Goal: Task Accomplishment & Management: Use online tool/utility

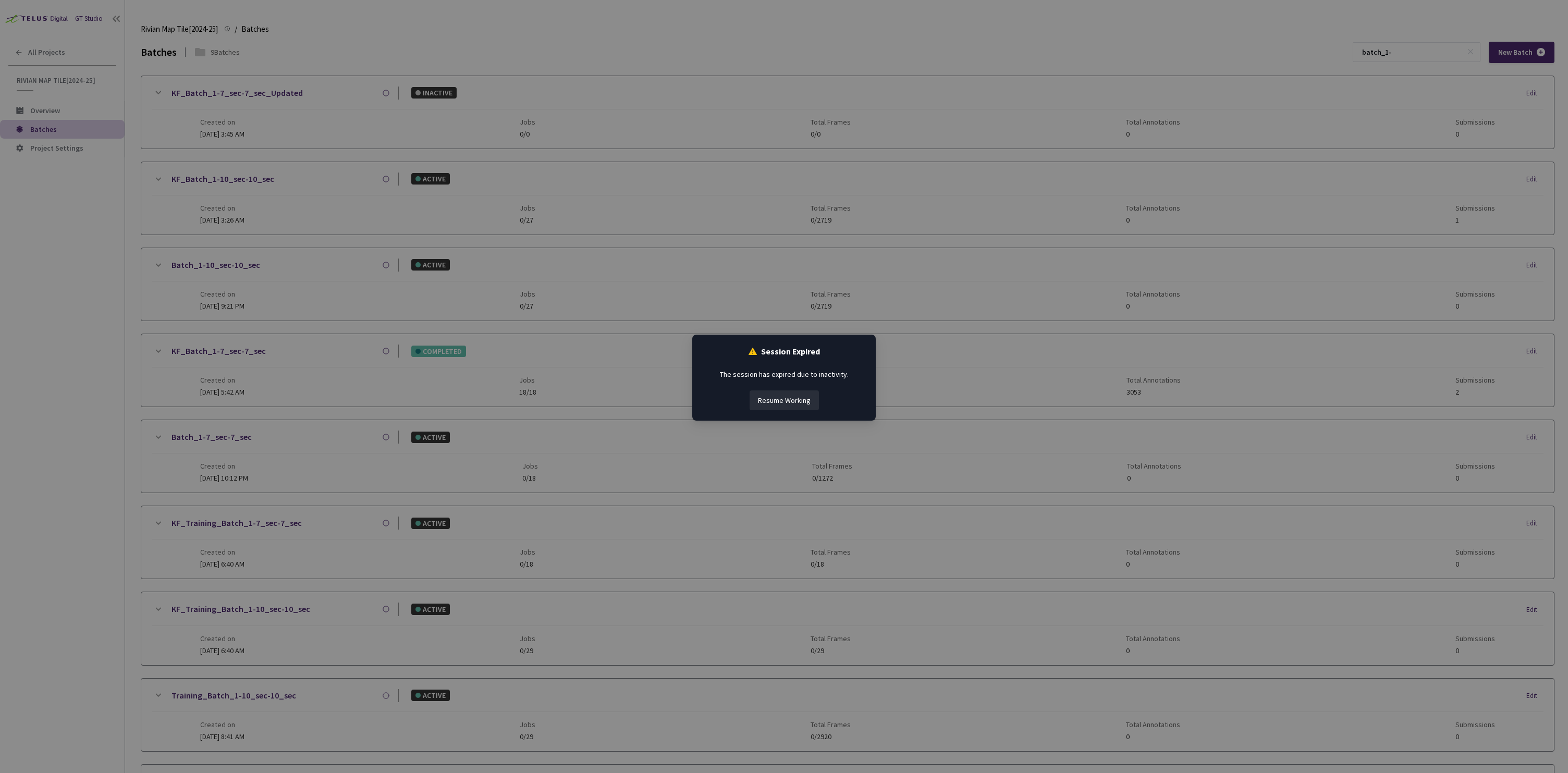
click at [799, 406] on button "Resume Working" at bounding box center [784, 400] width 69 height 20
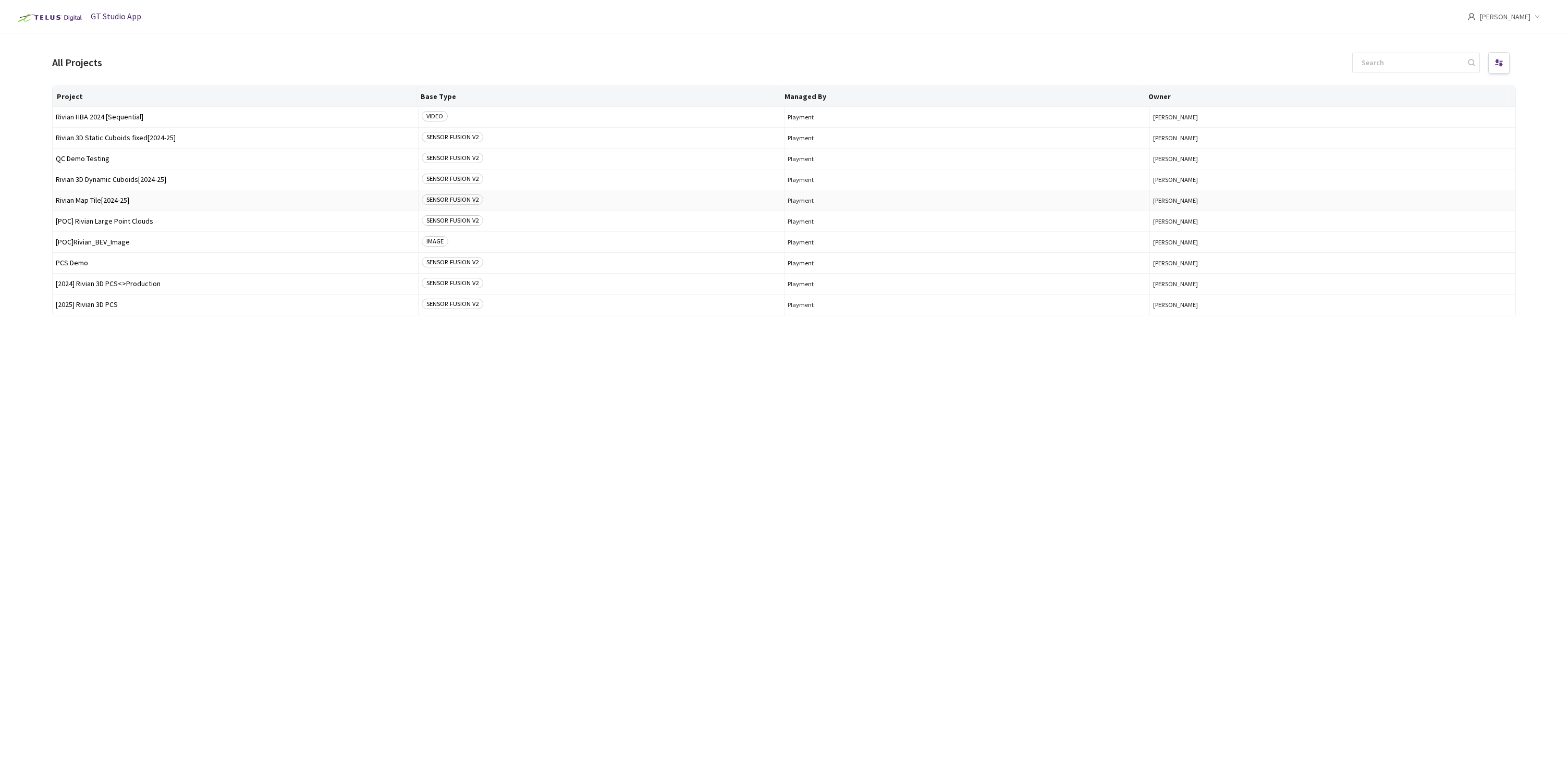
click at [125, 201] on span "Rivian Map Tile[2024-25]" at bounding box center [235, 200] width 359 height 8
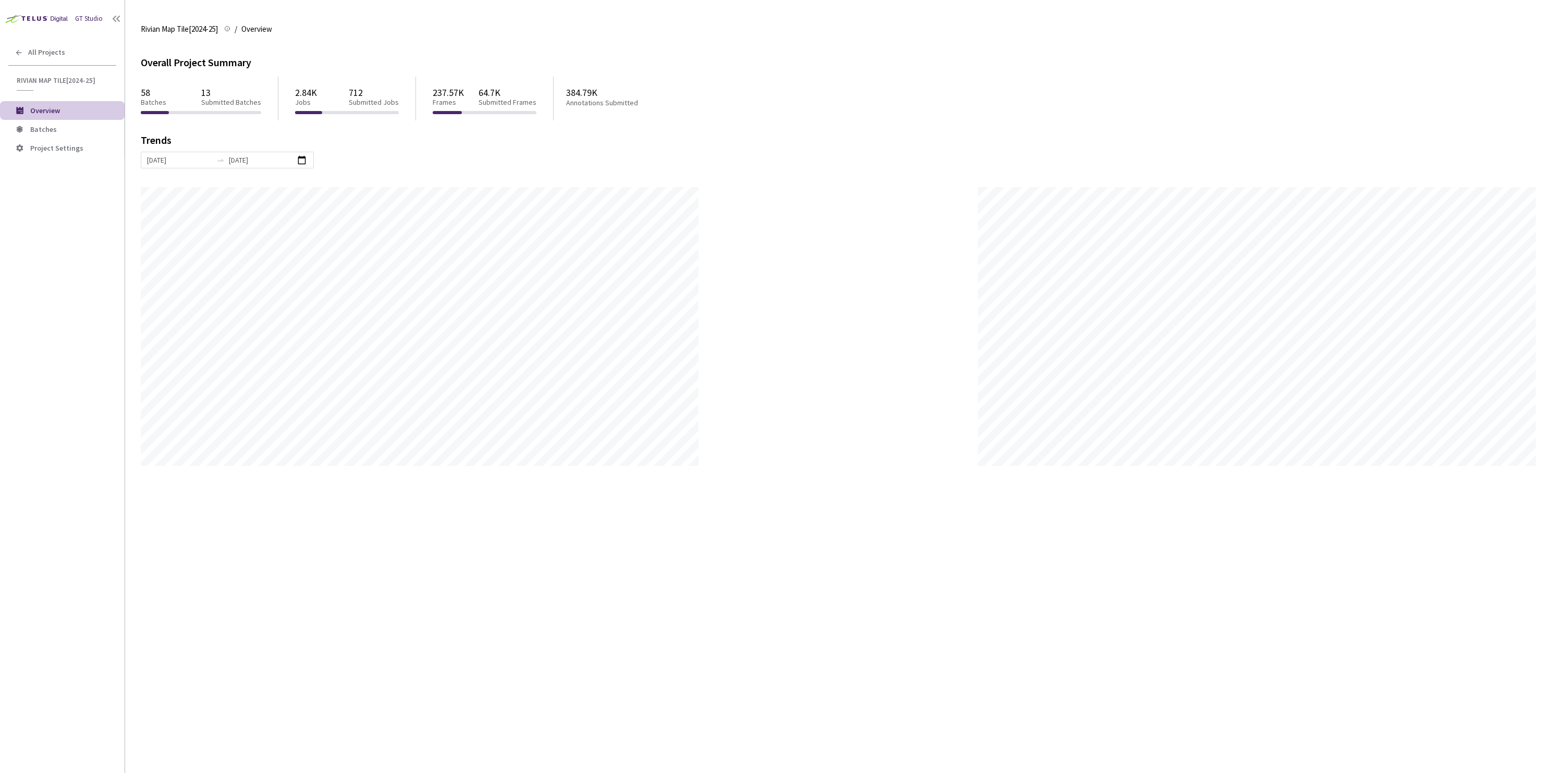
scroll to position [773, 1568]
click at [56, 126] on span "Batches" at bounding box center [73, 129] width 86 height 9
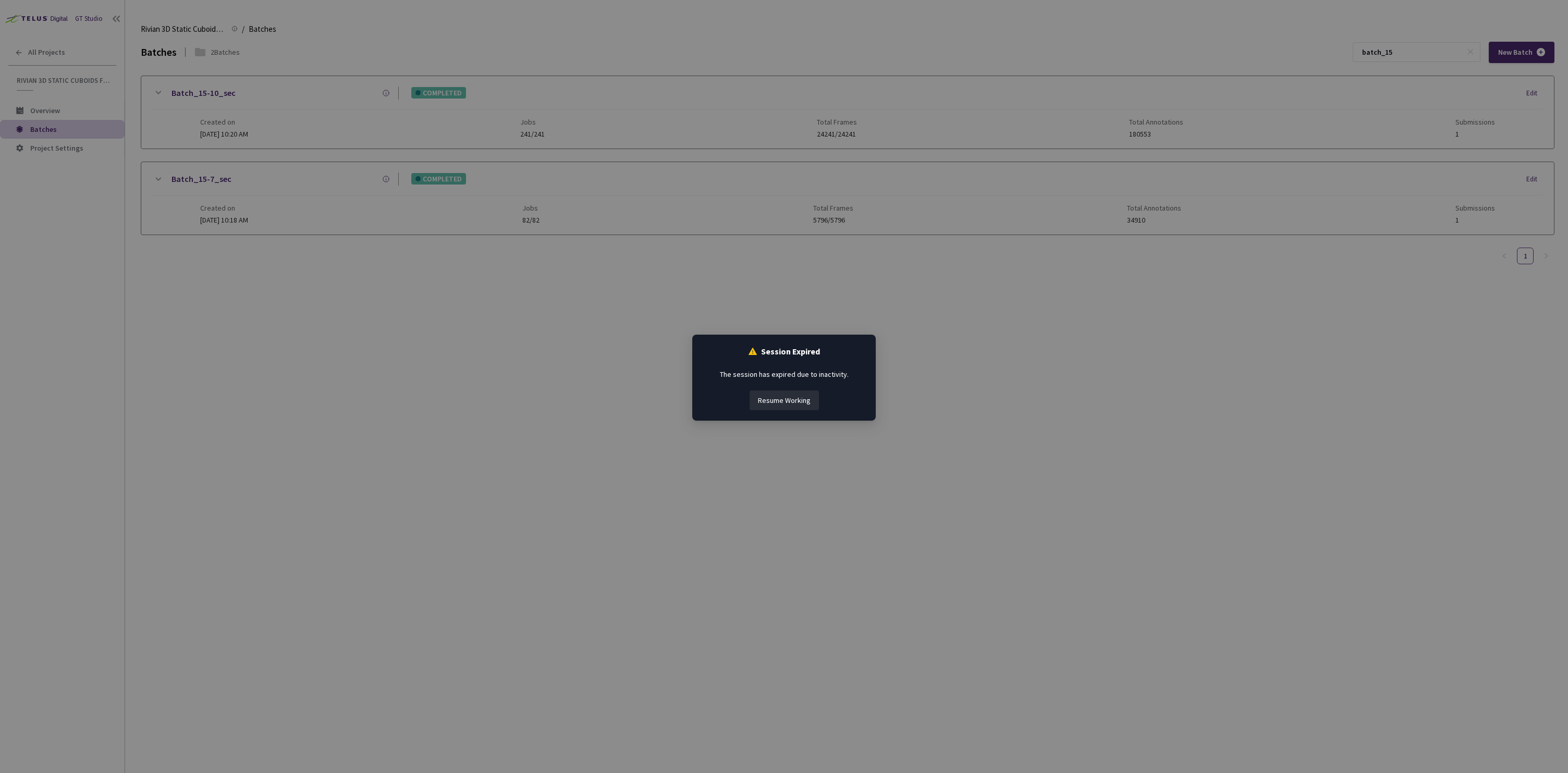
click at [796, 397] on button "Resume Working" at bounding box center [784, 400] width 69 height 20
